Goal: Communication & Community: Ask a question

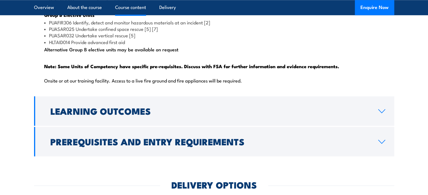
scroll to position [647, 0]
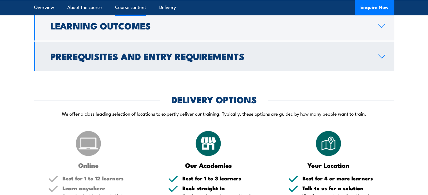
click at [222, 71] on link "Prerequisites and Entry Requirements" at bounding box center [214, 57] width 360 height 30
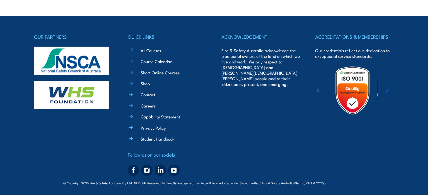
scroll to position [1387, 0]
click at [174, 117] on link "Capability Statement" at bounding box center [160, 117] width 39 height 6
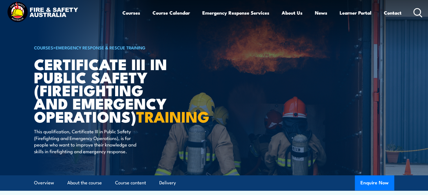
scroll to position [0, 0]
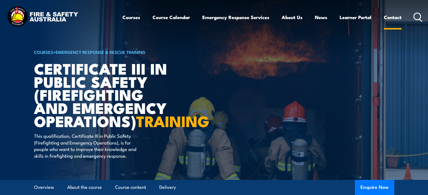
click at [389, 19] on link "Contact" at bounding box center [393, 17] width 18 height 15
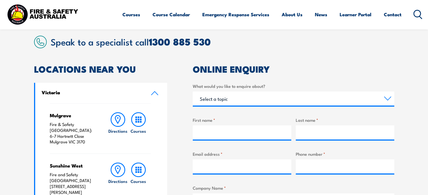
scroll to position [141, 0]
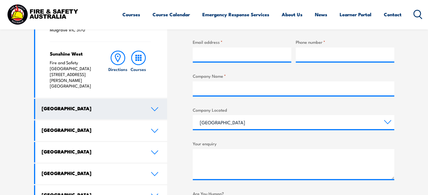
click at [124, 99] on link "[GEOGRAPHIC_DATA]" at bounding box center [101, 109] width 132 height 21
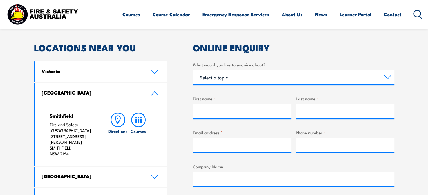
scroll to position [160, 0]
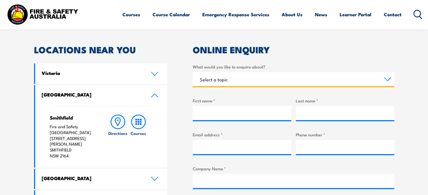
click at [254, 78] on select "Select a topic Training Emergency Response Services General Enquiry" at bounding box center [293, 79] width 201 height 14
click at [193, 72] on select "Select a topic Training Emergency Response Services General Enquiry" at bounding box center [293, 79] width 201 height 14
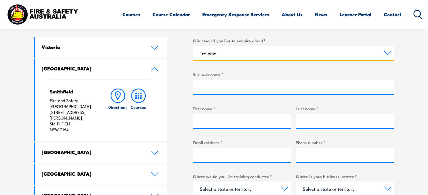
scroll to position [188, 0]
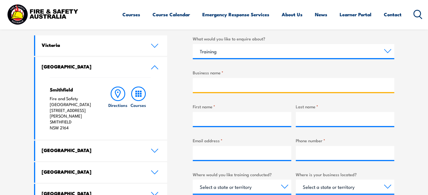
click at [246, 87] on input "Business name *" at bounding box center [293, 85] width 201 height 14
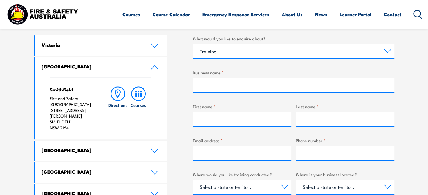
click at [242, 72] on label "Business name *" at bounding box center [293, 72] width 201 height 6
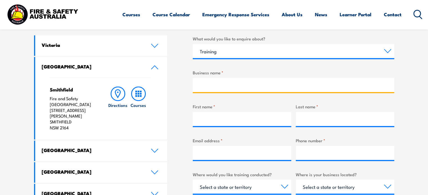
click at [242, 78] on input "Business name *" at bounding box center [293, 85] width 201 height 14
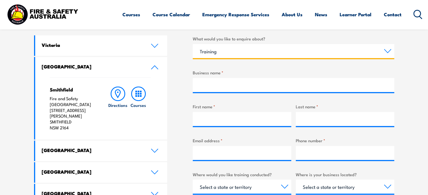
click at [238, 55] on select "Select a topic Training Emergency Response Services General Enquiry" at bounding box center [293, 51] width 201 height 14
select select "General Enquiry"
click at [193, 44] on select "Select a topic Training Emergency Response Services General Enquiry" at bounding box center [293, 51] width 201 height 14
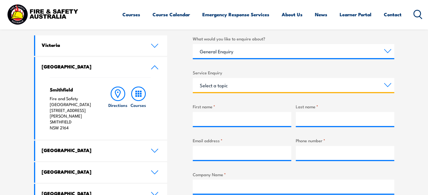
click at [238, 85] on select "Select a topic Assistance in completing an online enrolment booking Request a c…" at bounding box center [293, 85] width 201 height 14
select select "Enquiry about RPL (Recognised Prior Learning)"
click at [193, 78] on select "Select a topic Assistance in completing an online enrolment booking Request a c…" at bounding box center [293, 85] width 201 height 14
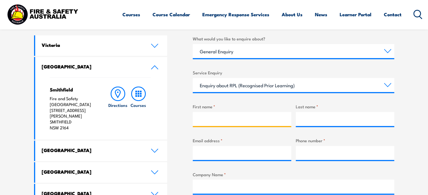
click at [246, 122] on input "First name *" at bounding box center [242, 119] width 98 height 14
type input "[PERSON_NAME]"
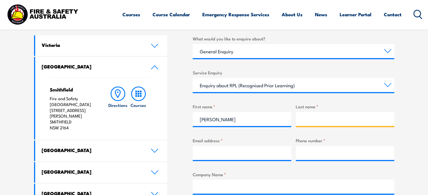
type input "Ussling"
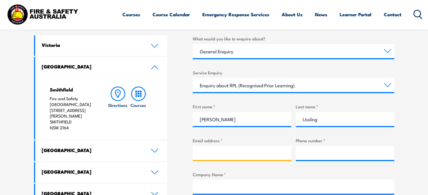
type input "[EMAIL_ADDRESS][DOMAIN_NAME]"
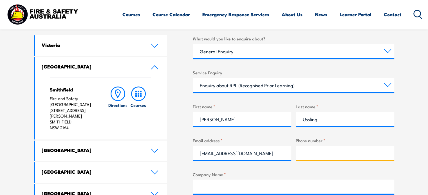
type input "4039903264"
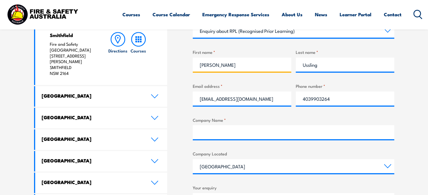
scroll to position [245, 0]
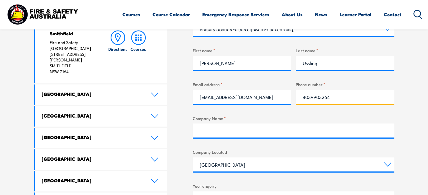
drag, startPoint x: 340, startPoint y: 98, endPoint x: 283, endPoint y: 100, distance: 56.8
click at [285, 100] on div "What would you like to enquire about? Select a topic Training Emergency Respons…" at bounding box center [293, 121] width 201 height 285
type input "0468736553"
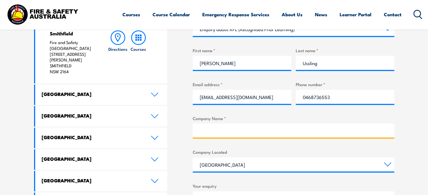
click at [261, 125] on input "Company Name *" at bounding box center [293, 131] width 201 height 14
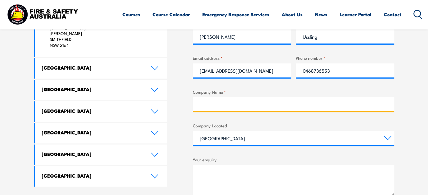
scroll to position [273, 0]
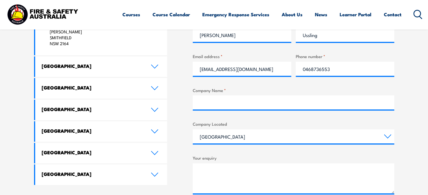
click at [182, 92] on div "LOCATIONS NEAR YOU [GEOGRAPHIC_DATA][PERSON_NAME] Fire & Safety [GEOGRAPHIC_DAT…" at bounding box center [214, 96] width 360 height 327
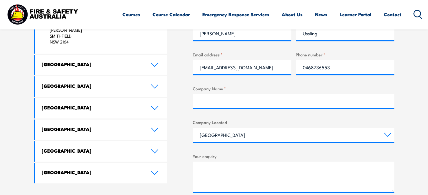
scroll to position [301, 0]
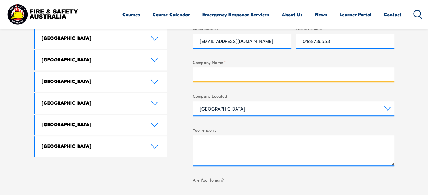
click at [206, 81] on input "Company Name *" at bounding box center [293, 74] width 201 height 14
type input "Trojan"
click at [179, 81] on div "LOCATIONS NEAR YOU [GEOGRAPHIC_DATA][PERSON_NAME] Fire & Safety [GEOGRAPHIC_DAT…" at bounding box center [214, 68] width 360 height 327
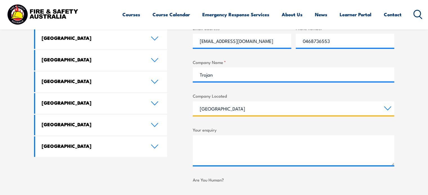
click at [214, 112] on select "[GEOGRAPHIC_DATA] [GEOGRAPHIC_DATA] [GEOGRAPHIC_DATA] [GEOGRAPHIC_DATA] [GEOGRA…" at bounding box center [293, 109] width 201 height 14
select select "[GEOGRAPHIC_DATA]"
click at [193, 102] on select "[GEOGRAPHIC_DATA] [GEOGRAPHIC_DATA] [GEOGRAPHIC_DATA] [GEOGRAPHIC_DATA] [GEOGRA…" at bounding box center [293, 109] width 201 height 14
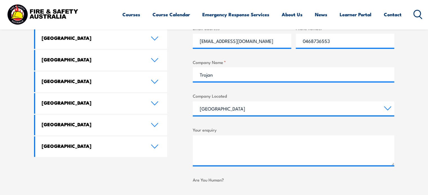
click at [186, 111] on div "LOCATIONS NEAR YOU [GEOGRAPHIC_DATA][PERSON_NAME] Fire & Safety [GEOGRAPHIC_DAT…" at bounding box center [214, 68] width 360 height 327
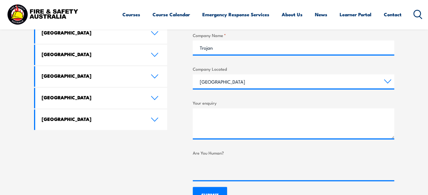
scroll to position [329, 0]
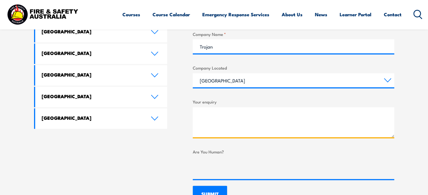
click at [223, 120] on textarea "Your enquiry" at bounding box center [293, 122] width 201 height 30
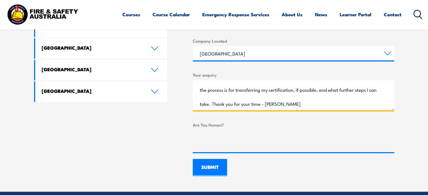
scroll to position [357, 0]
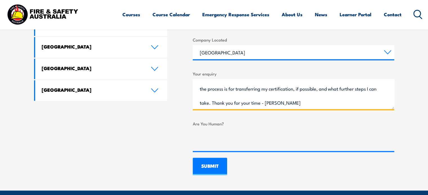
type textarea "Hey there. I recently moved from [GEOGRAPHIC_DATA] to [GEOGRAPHIC_DATA] and was…"
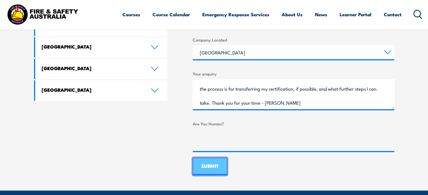
click at [213, 168] on input "SUBMIT" at bounding box center [210, 166] width 34 height 17
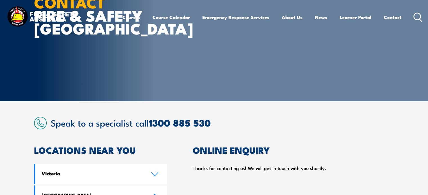
scroll to position [0, 0]
